Goal: Find specific page/section

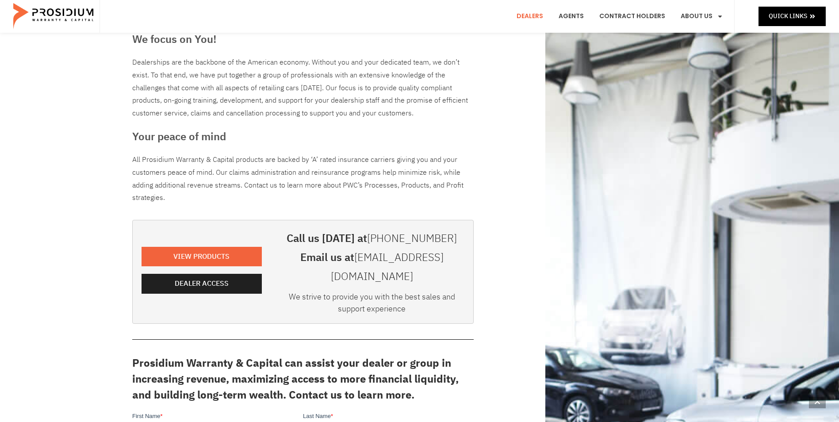
scroll to position [221, 0]
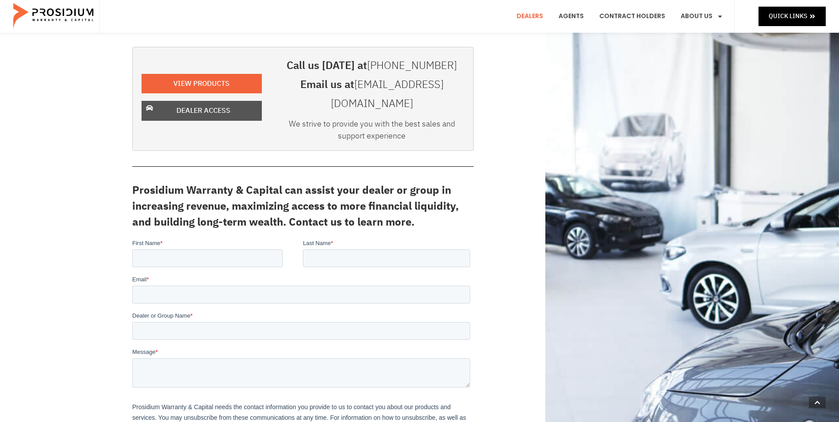
click at [198, 104] on span "Dealer Access" at bounding box center [204, 110] width 54 height 13
